Goal: Find specific page/section: Find specific page/section

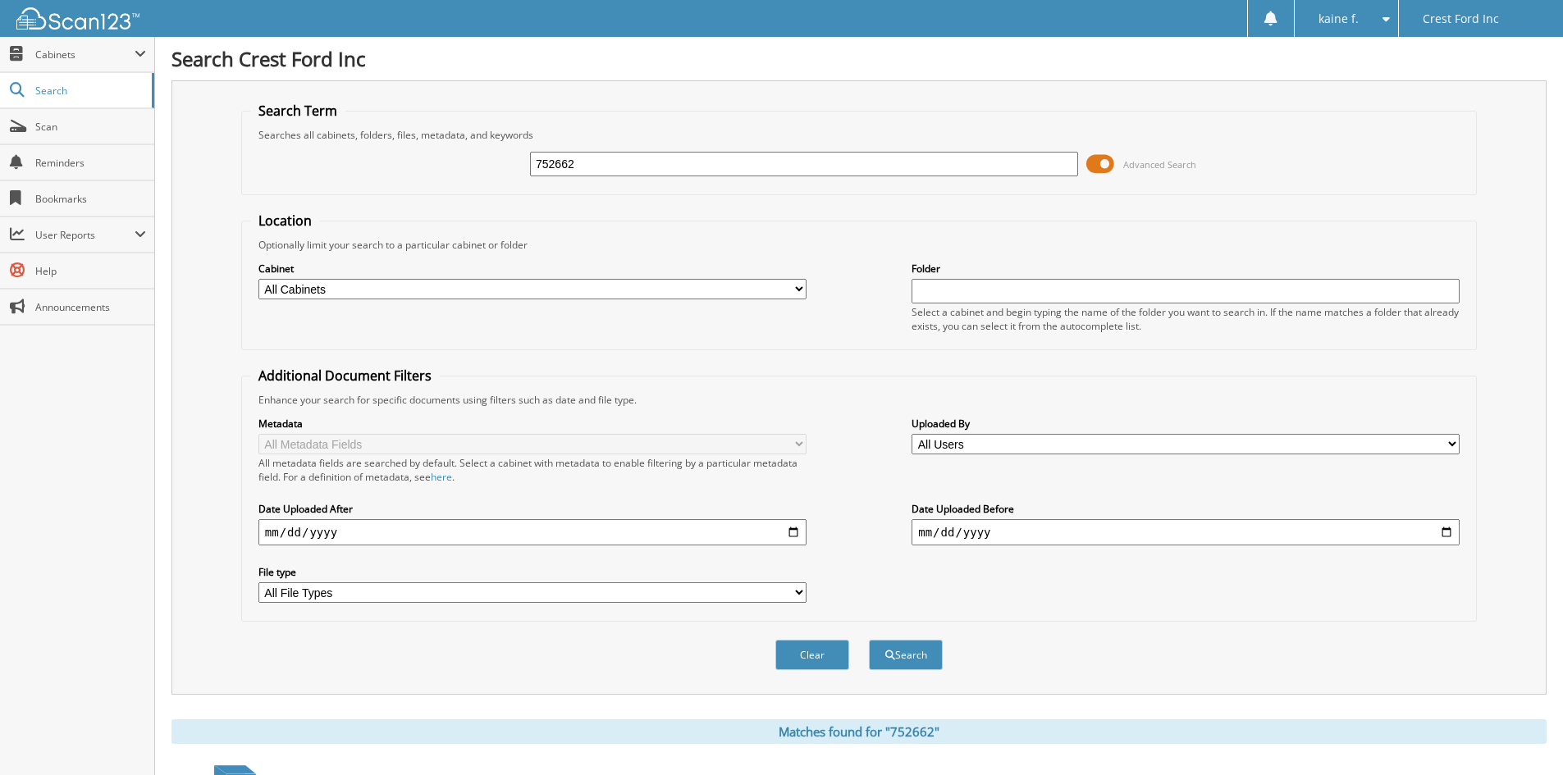
click at [1098, 170] on span at bounding box center [1100, 164] width 28 height 25
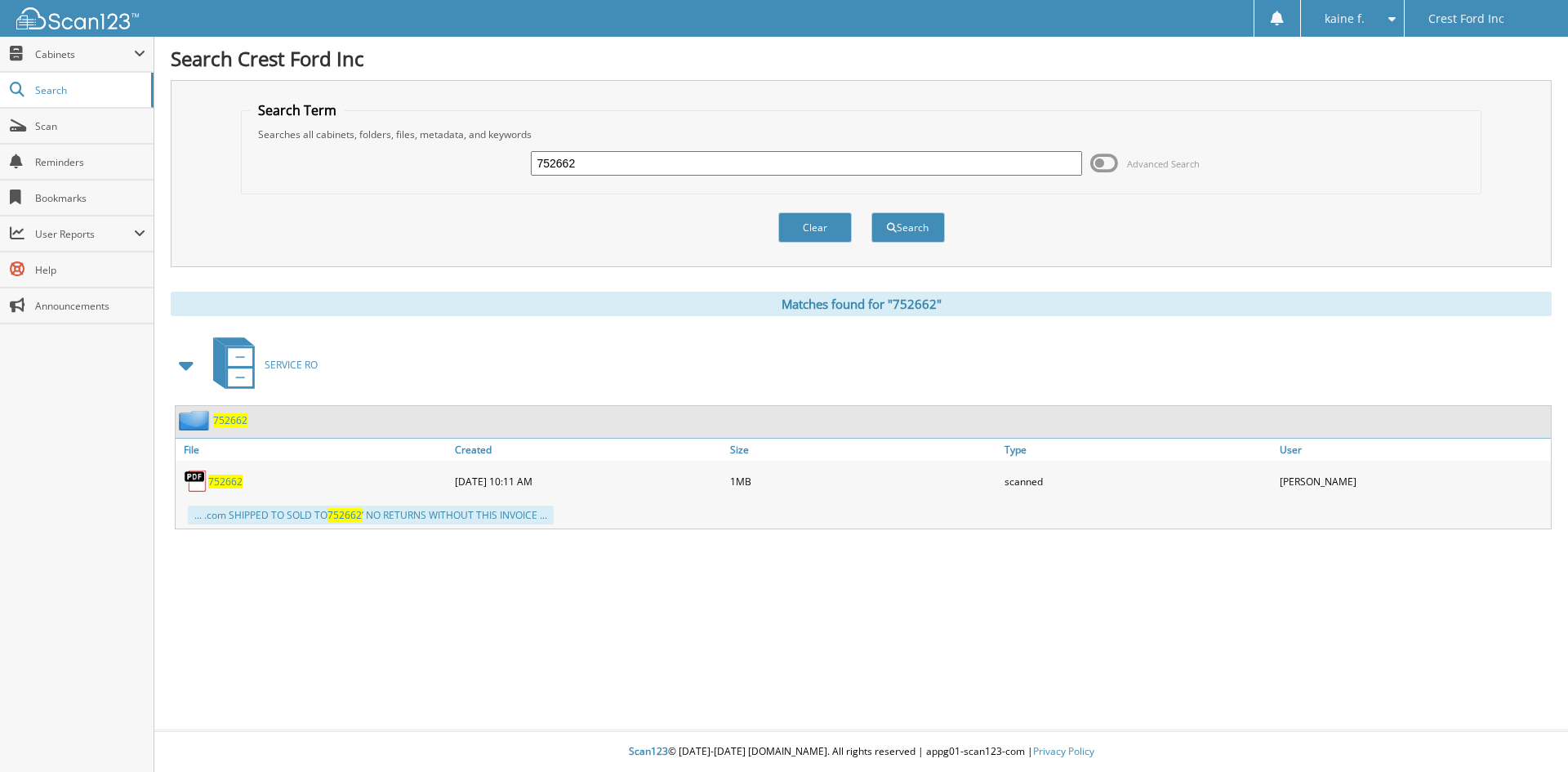
click at [940, 172] on input "752662" at bounding box center [805, 163] width 551 height 25
paste input "6853"
click at [940, 172] on input "756853" at bounding box center [805, 163] width 551 height 25
type input "756853"
click at [915, 234] on button "Search" at bounding box center [908, 227] width 74 height 30
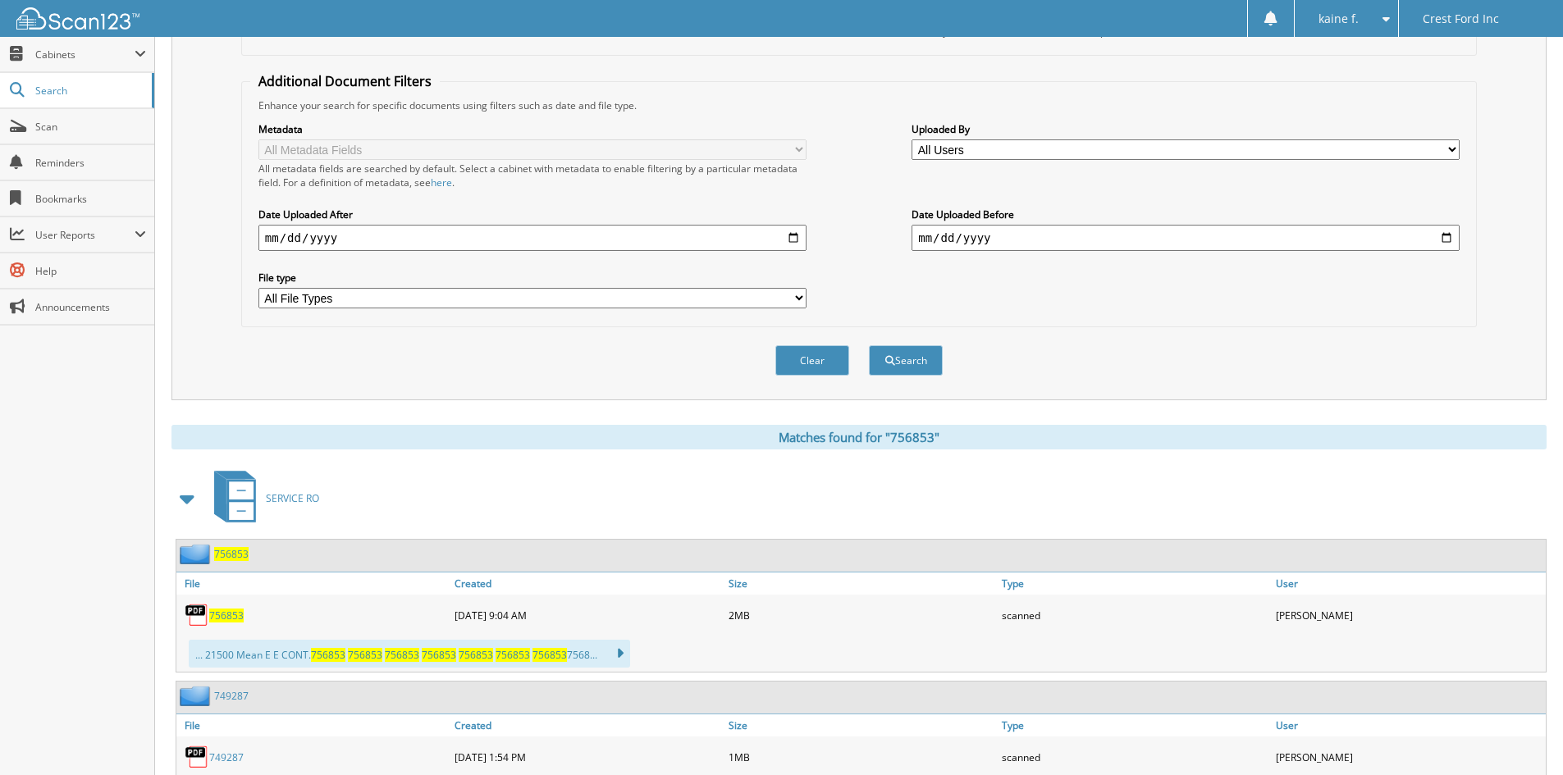
scroll to position [375, 0]
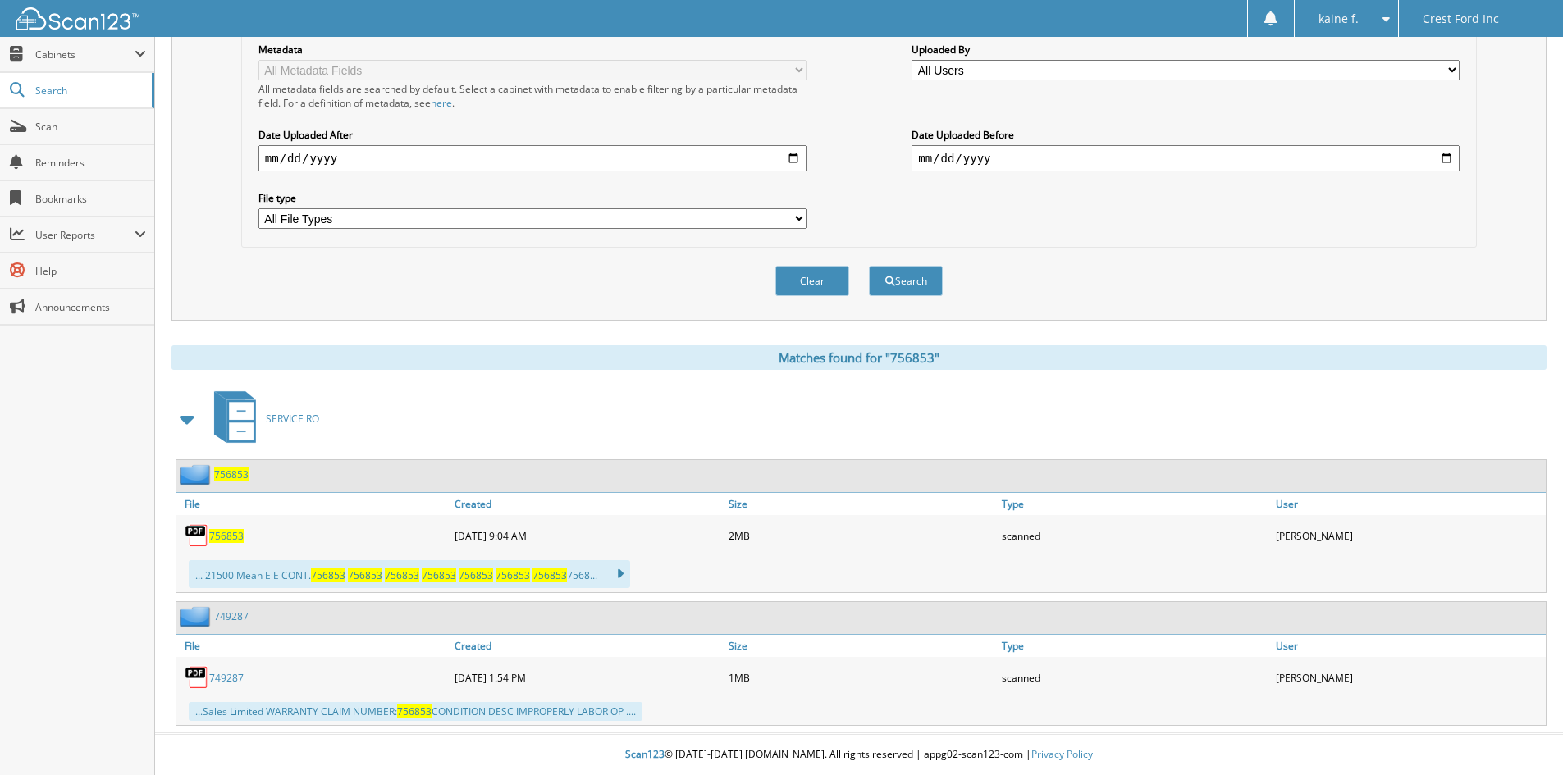
click at [230, 529] on link "756853" at bounding box center [226, 536] width 34 height 14
